Goal: Information Seeking & Learning: Learn about a topic

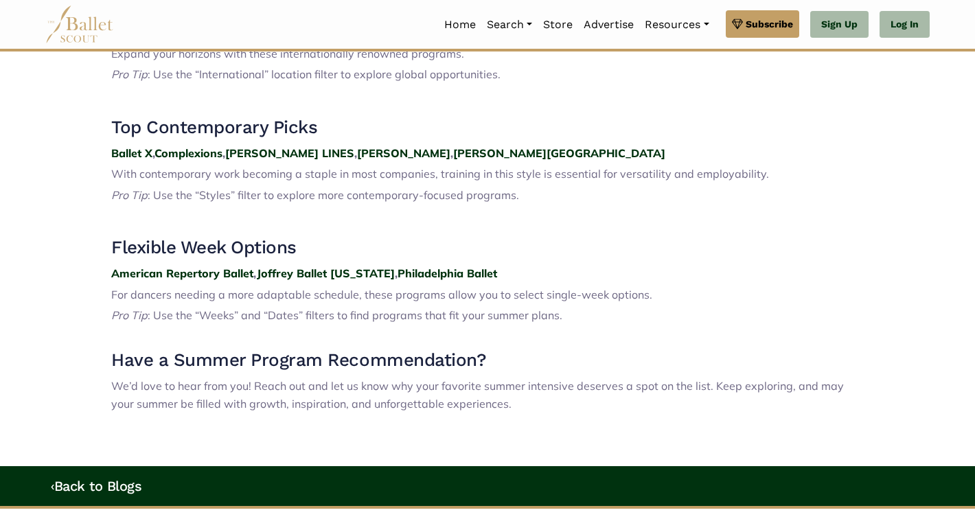
scroll to position [1916, 0]
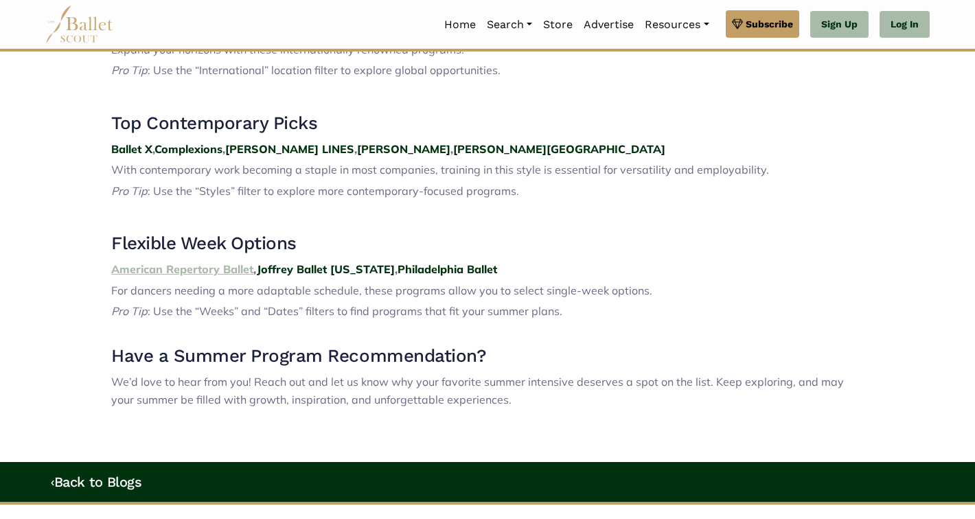
click at [227, 262] on strong "American Repertory Ballet" at bounding box center [182, 269] width 142 height 14
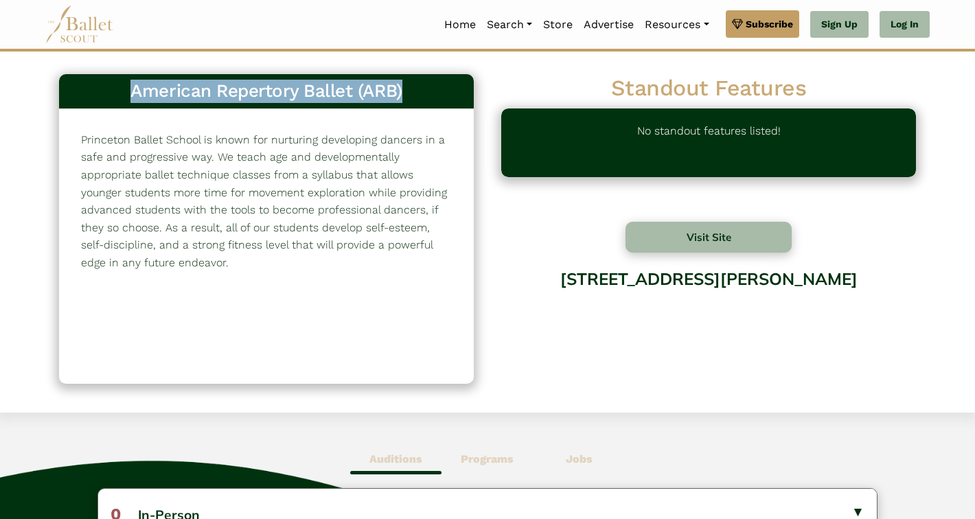
drag, startPoint x: 407, startPoint y: 91, endPoint x: 133, endPoint y: 88, distance: 274.0
click at [133, 88] on h3 "American Repertory Ballet (ARB)" at bounding box center [266, 91] width 393 height 23
copy h3 "American Repertory Ballet (ARB)"
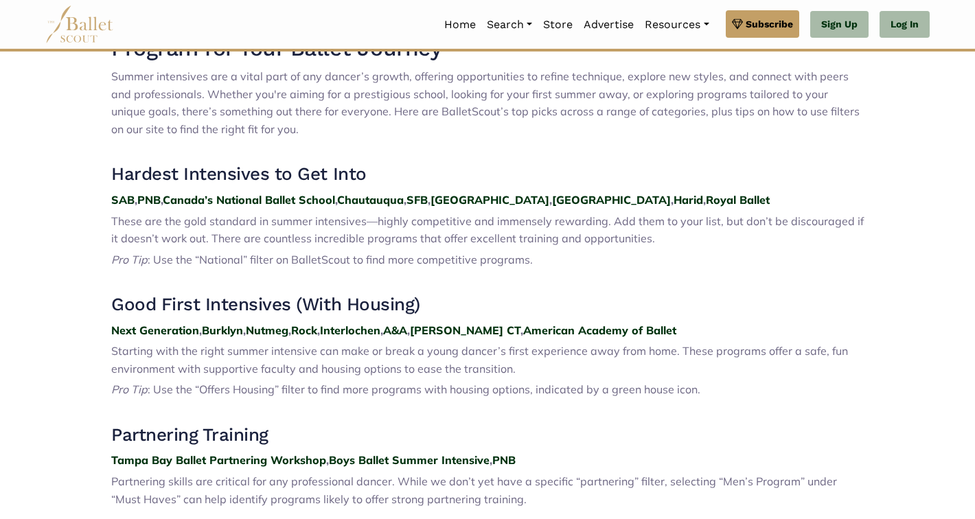
scroll to position [499, 0]
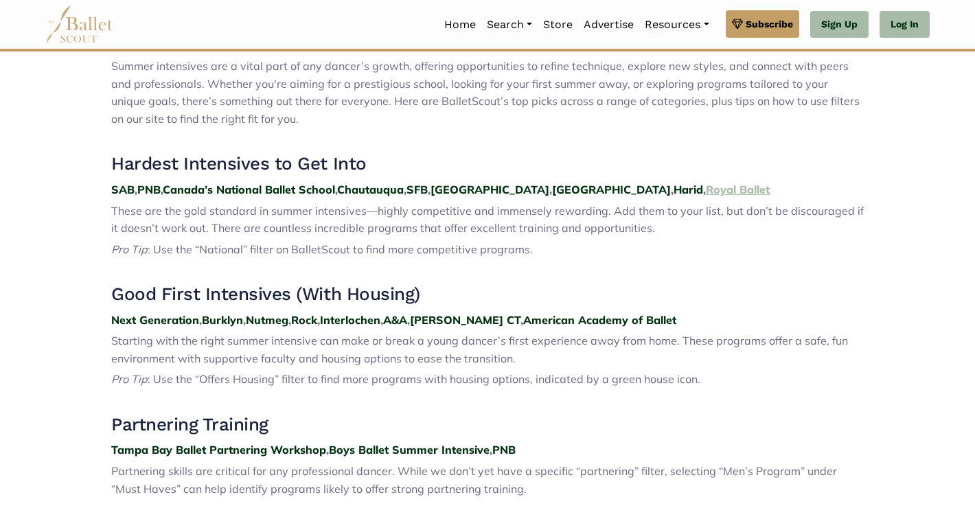
click at [706, 191] on strong "Royal Ballet" at bounding box center [738, 190] width 64 height 14
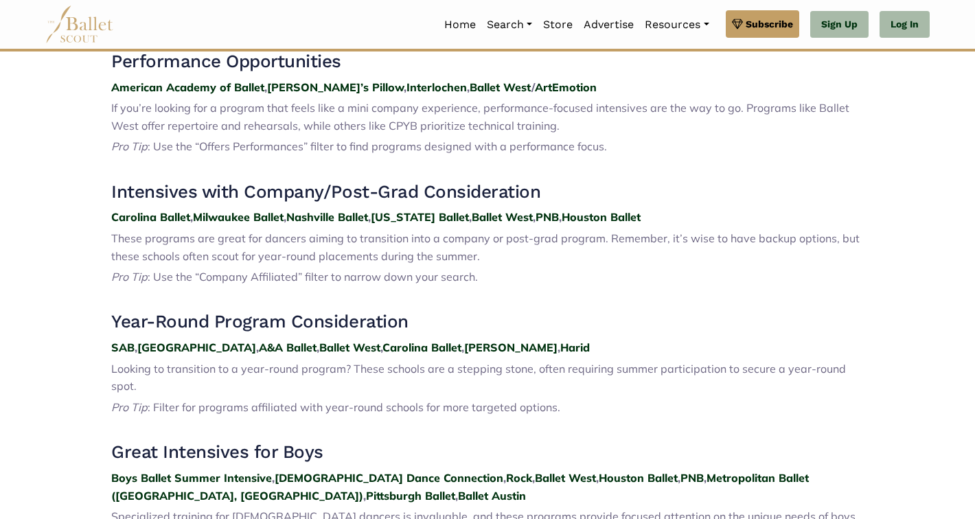
scroll to position [972, 0]
click at [417, 216] on strong "Nevada Ballet" at bounding box center [420, 216] width 98 height 14
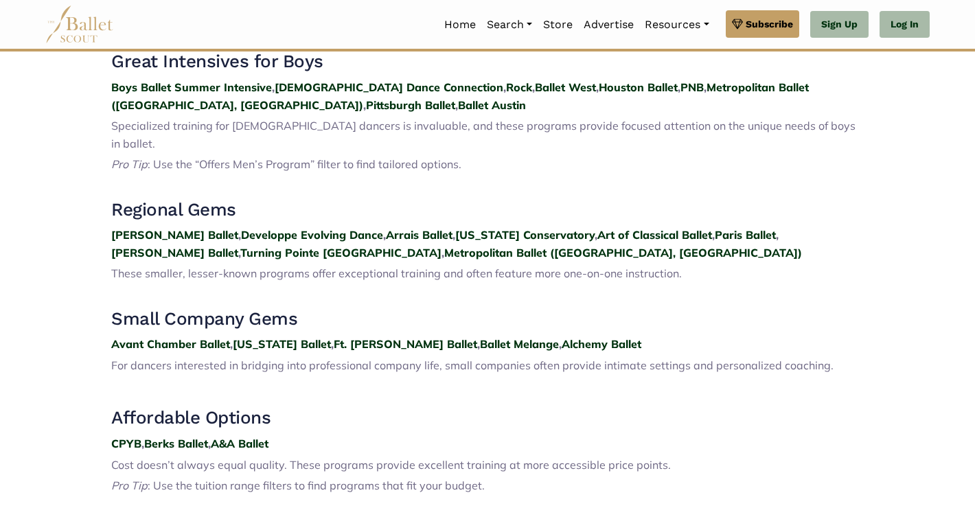
scroll to position [1366, 0]
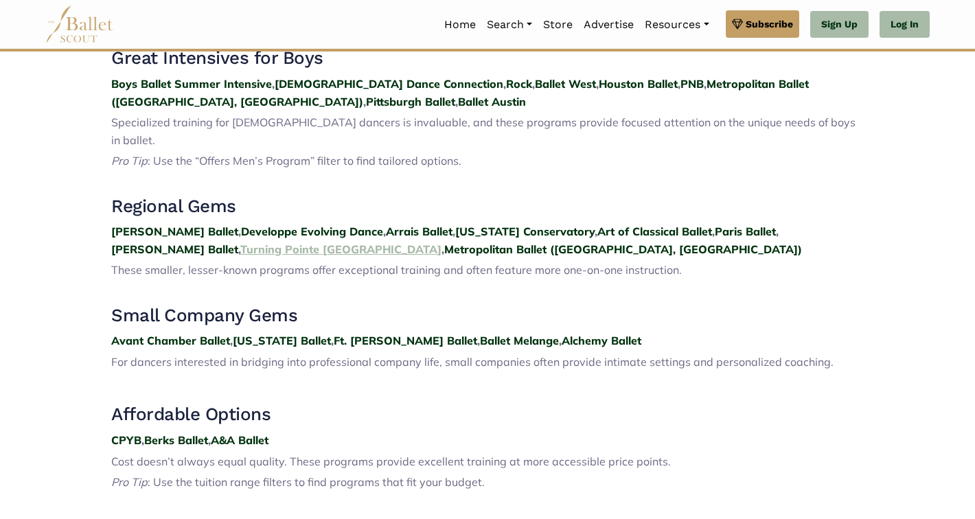
click at [240, 242] on strong "Turning Pointe Cape Cod" at bounding box center [340, 249] width 201 height 14
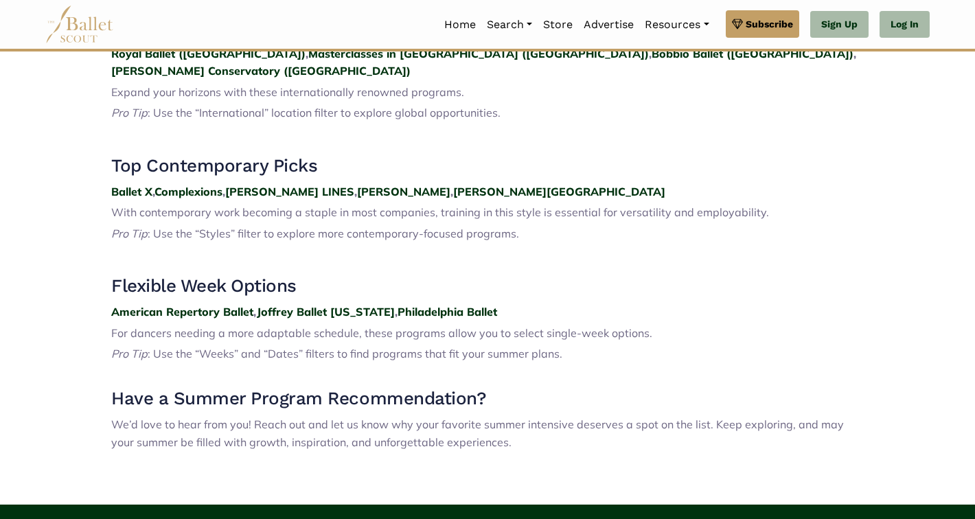
scroll to position [1880, 0]
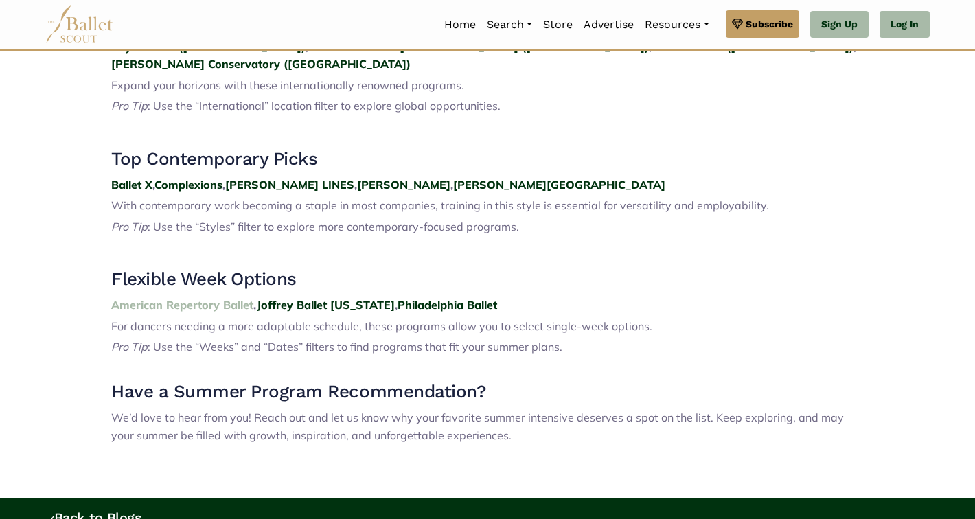
click at [227, 298] on strong "American Repertory Ballet" at bounding box center [182, 305] width 142 height 14
click at [295, 298] on strong "Joffrey Ballet New York" at bounding box center [326, 305] width 138 height 14
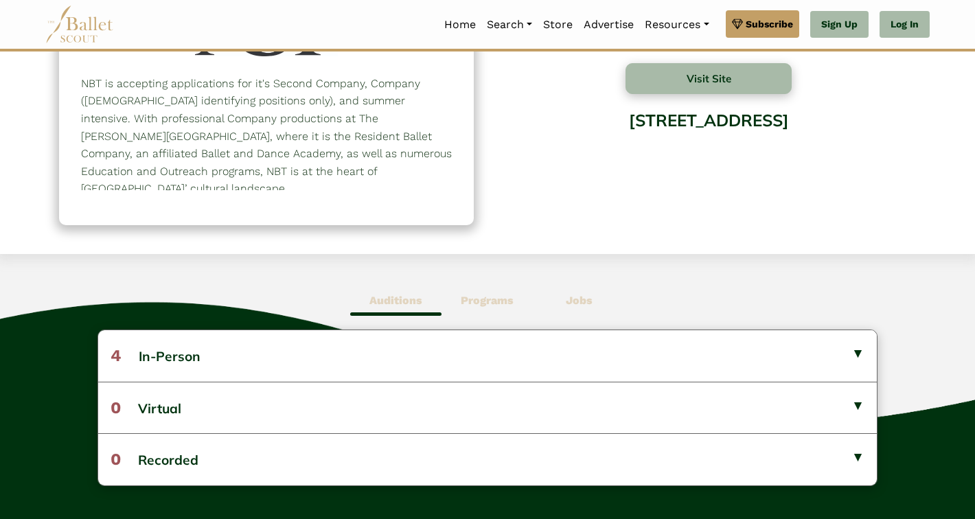
scroll to position [159, 0]
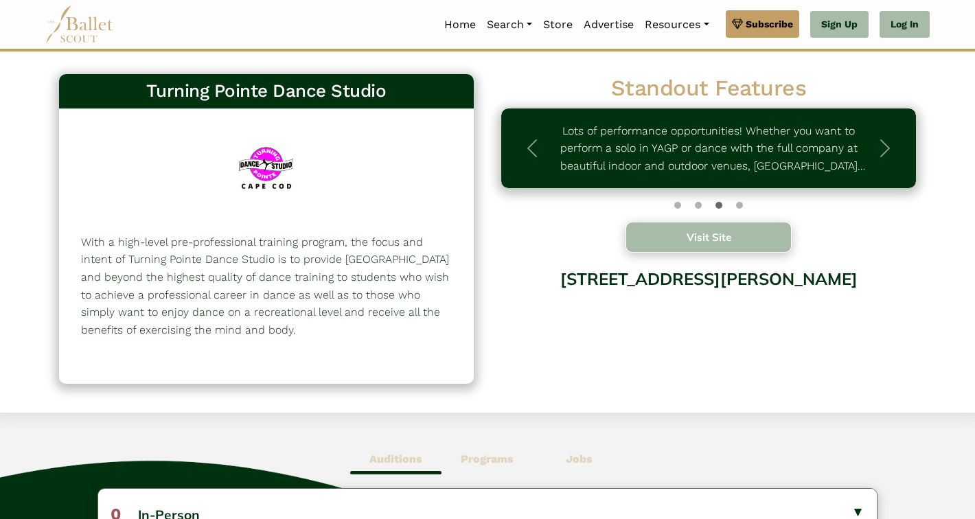
click at [710, 238] on button "Visit Site" at bounding box center [708, 237] width 166 height 31
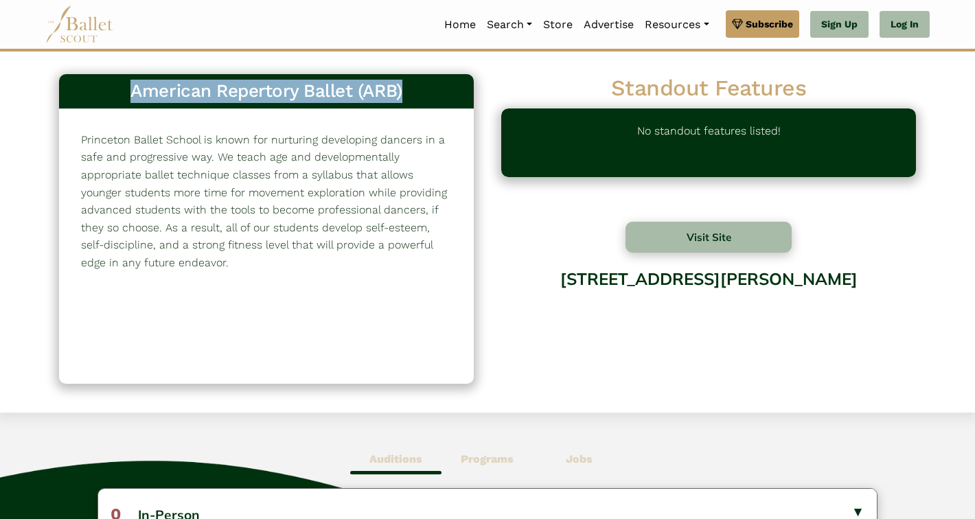
drag, startPoint x: 412, startPoint y: 92, endPoint x: 106, endPoint y: 85, distance: 305.6
click at [106, 85] on h3 "American Repertory Ballet (ARB)" at bounding box center [266, 91] width 393 height 23
copy h3 "American Repertory Ballet (ARB)"
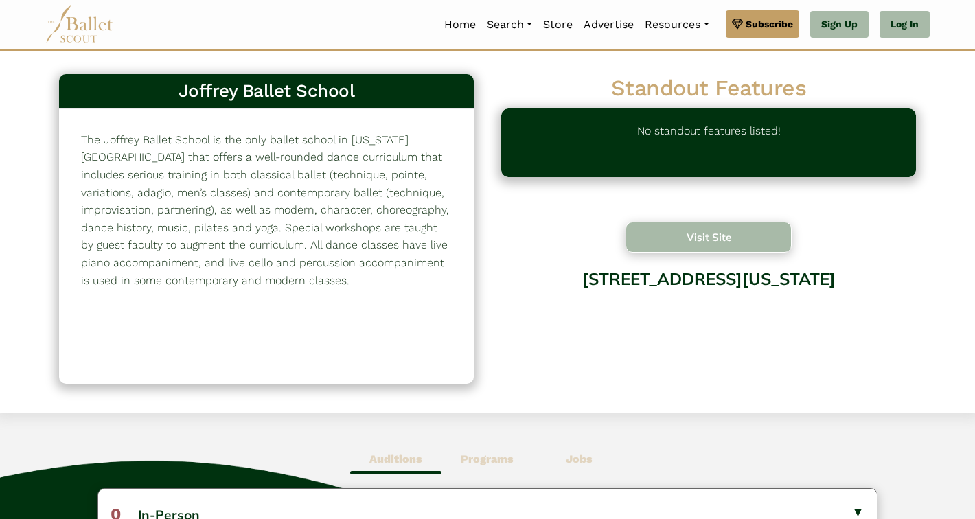
click at [720, 235] on button "Visit Site" at bounding box center [708, 237] width 166 height 31
click at [711, 240] on button "Visit Site" at bounding box center [708, 237] width 166 height 31
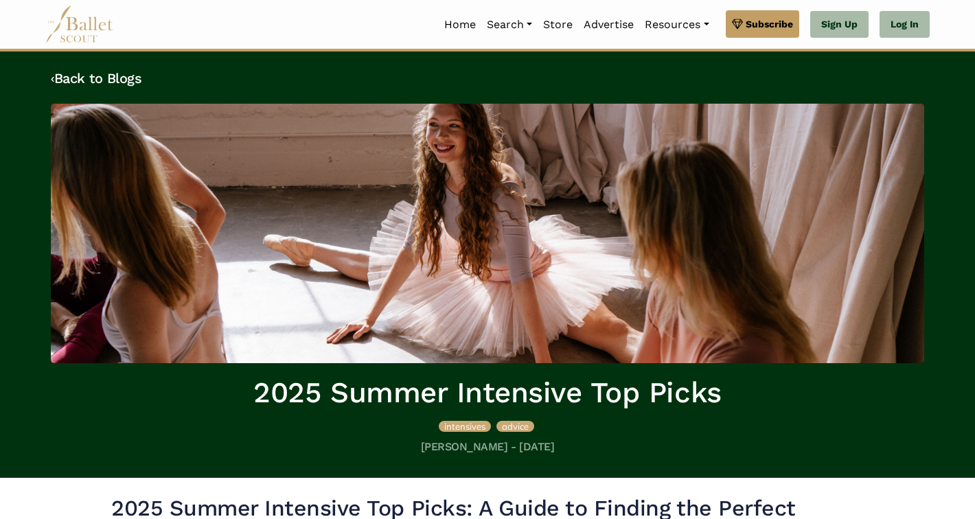
scroll to position [1880, 0]
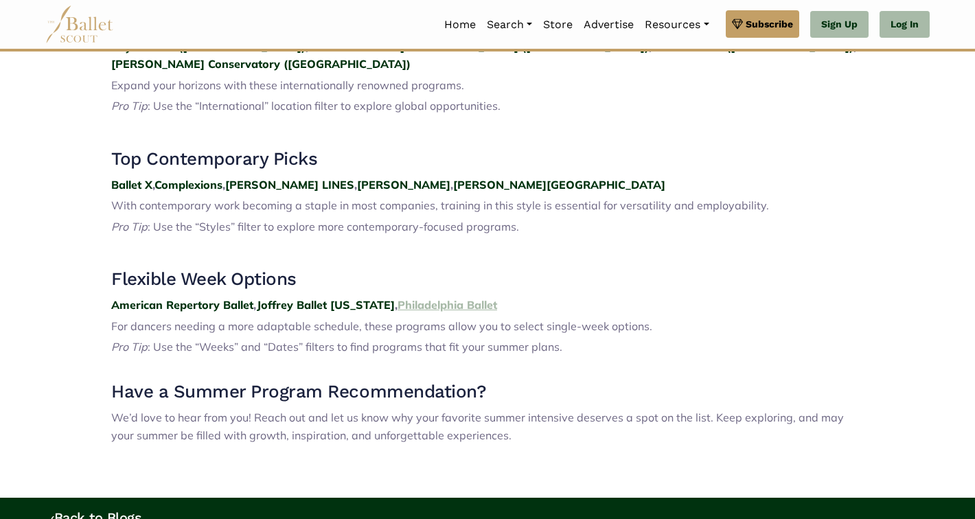
click at [451, 298] on strong "Philadelphia Ballet" at bounding box center [448, 305] width 100 height 14
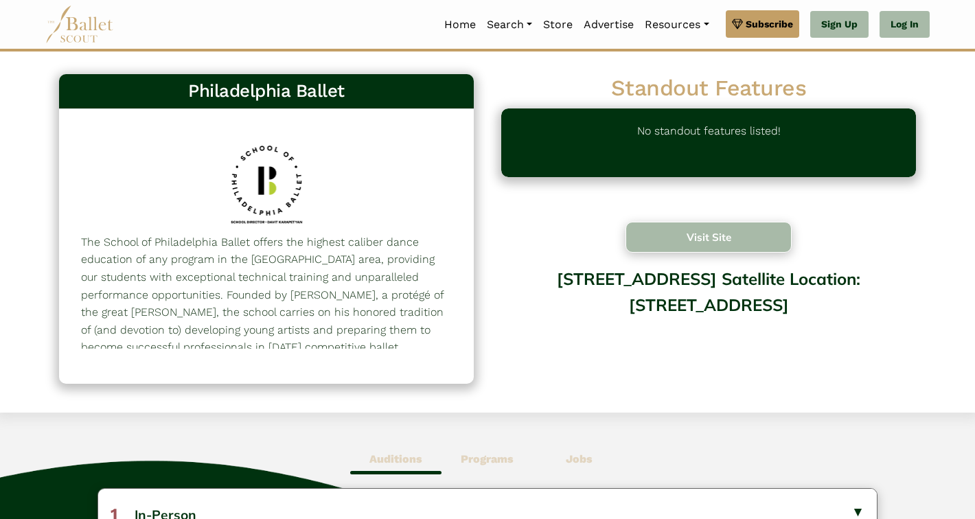
click at [686, 241] on button "Visit Site" at bounding box center [708, 237] width 166 height 31
